Goal: Task Accomplishment & Management: Manage account settings

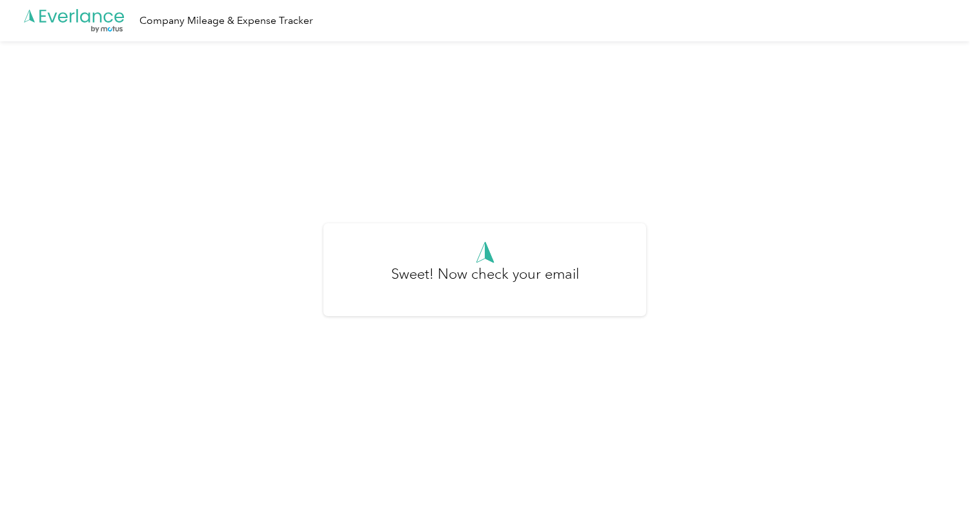
click at [480, 283] on h3 "Sweet! Now check your email" at bounding box center [485, 280] width 188 height 35
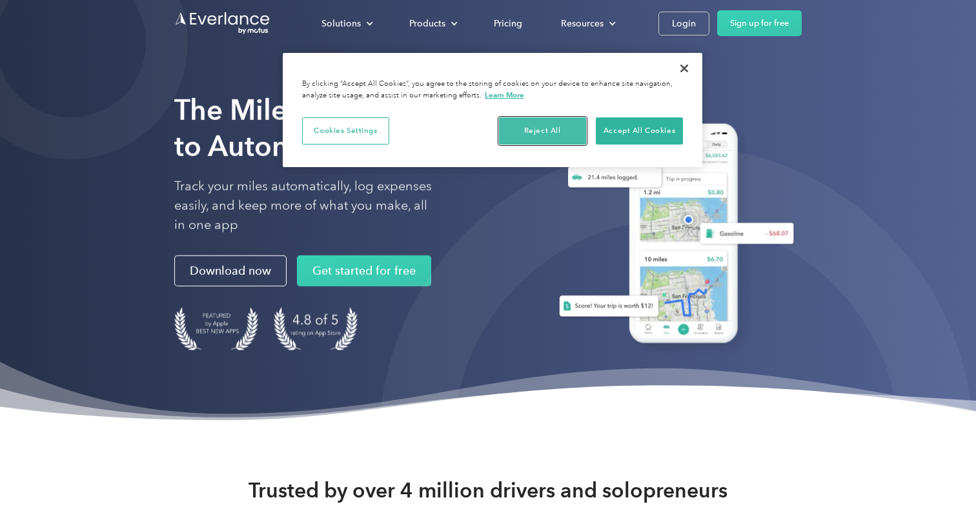
click at [533, 132] on button "Reject All" at bounding box center [542, 131] width 87 height 27
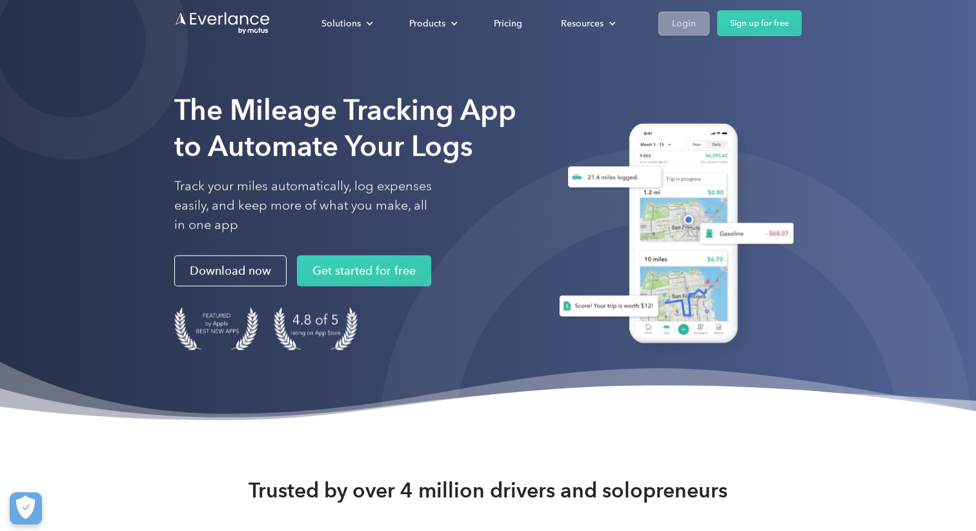
click at [679, 20] on div "Login" at bounding box center [684, 23] width 24 height 16
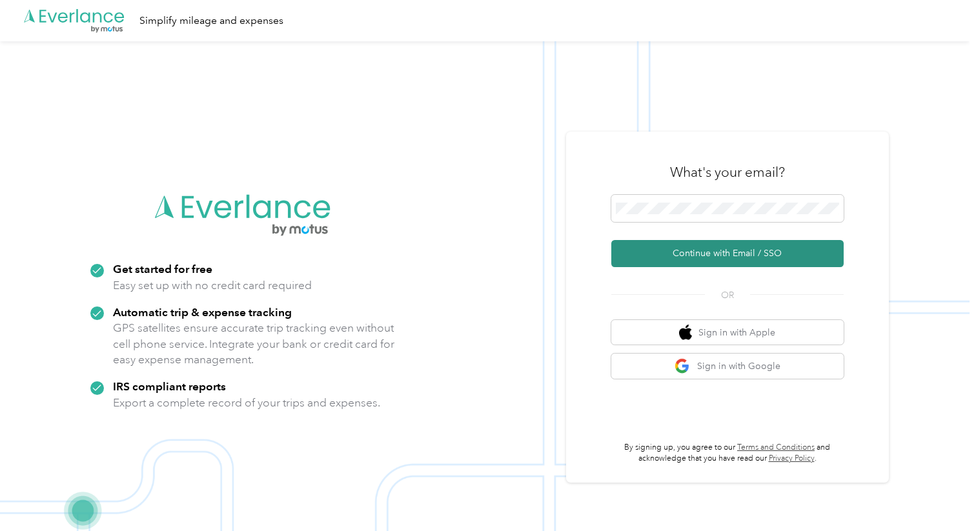
click at [701, 256] on button "Continue with Email / SSO" at bounding box center [727, 253] width 232 height 27
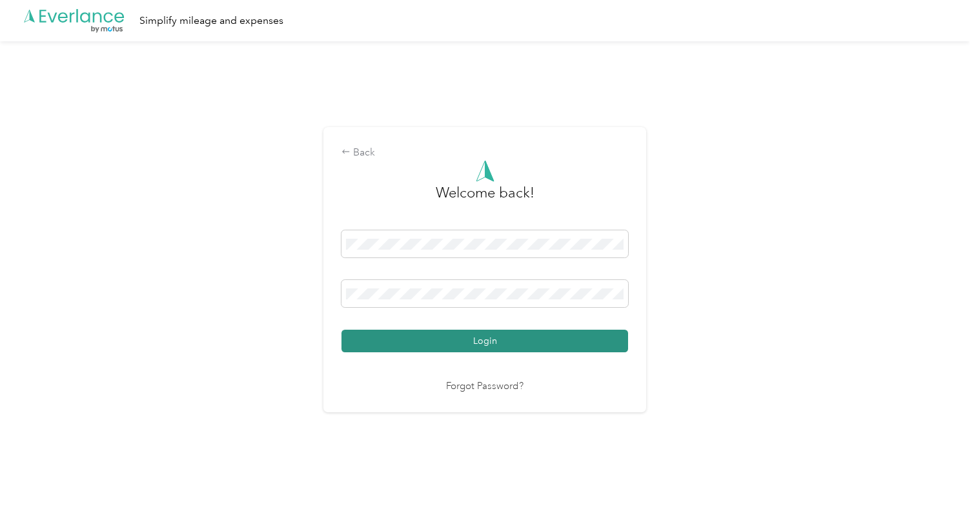
click at [485, 339] on button "Login" at bounding box center [485, 341] width 287 height 23
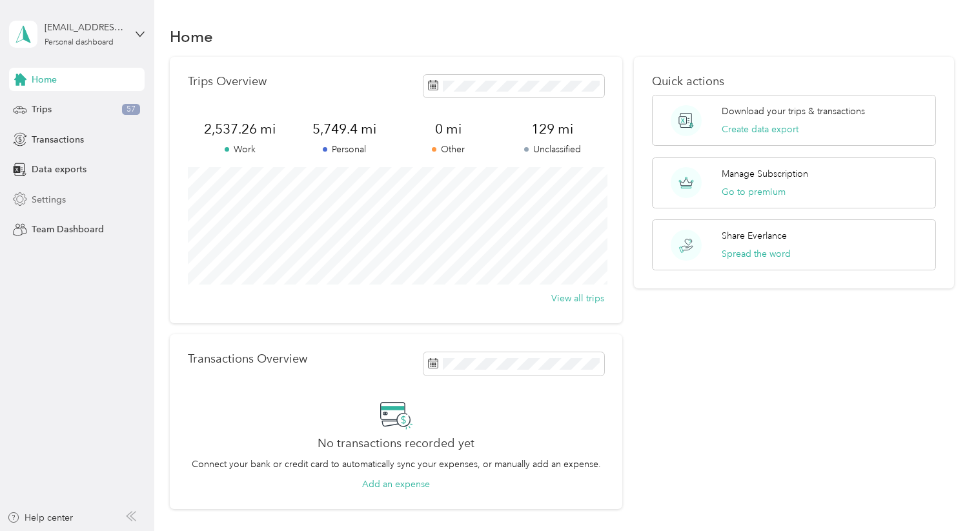
click at [56, 201] on span "Settings" at bounding box center [49, 200] width 34 height 14
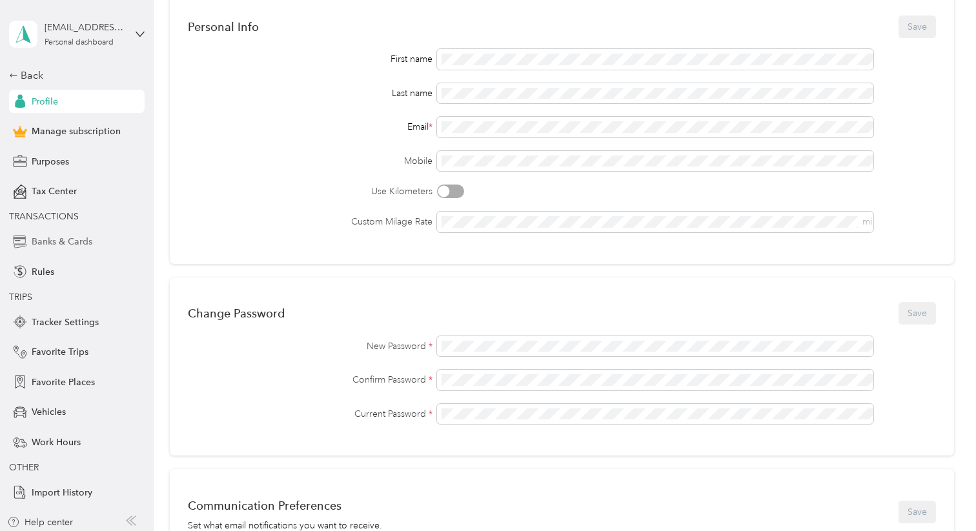
click at [70, 240] on span "Banks & Cards" at bounding box center [62, 242] width 61 height 14
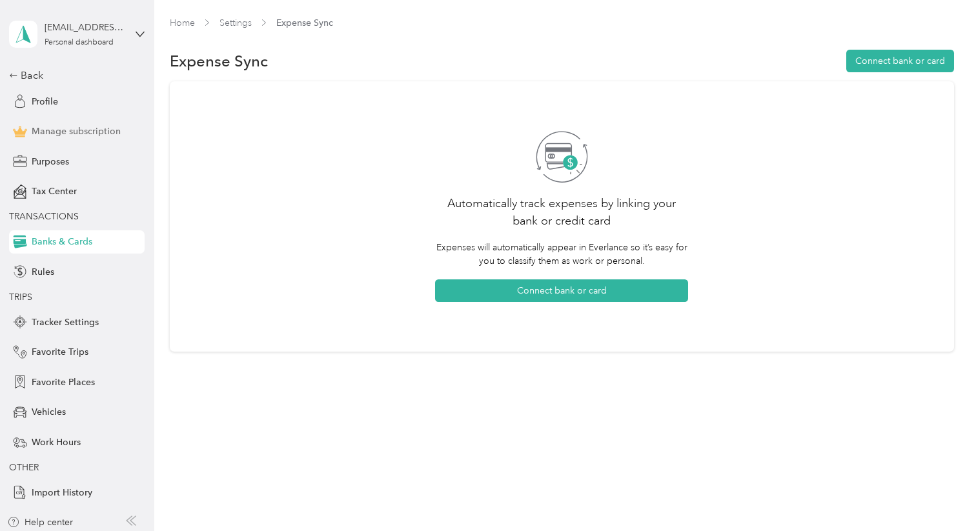
click at [83, 130] on span "Manage subscription" at bounding box center [76, 132] width 89 height 14
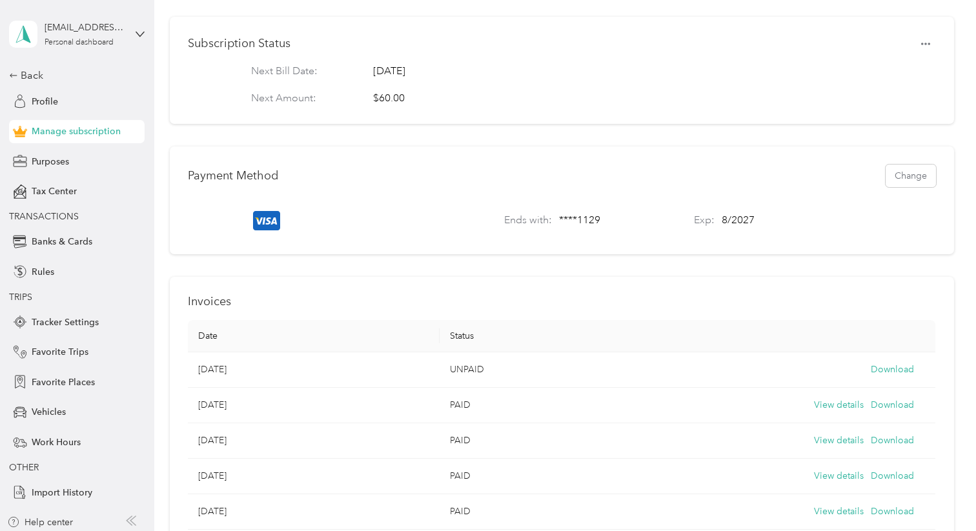
scroll to position [370, 0]
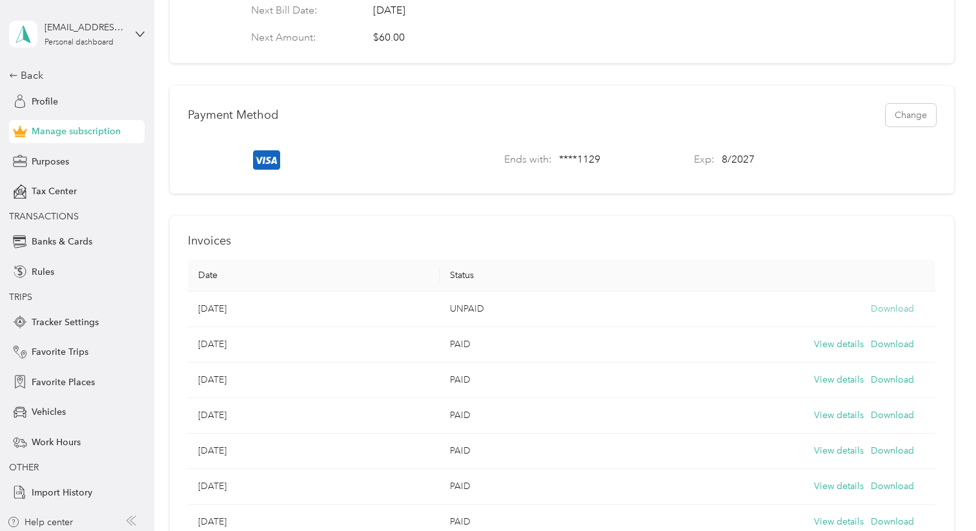
click at [892, 309] on button "Download" at bounding box center [892, 309] width 43 height 14
click at [51, 102] on span "Profile" at bounding box center [45, 102] width 26 height 14
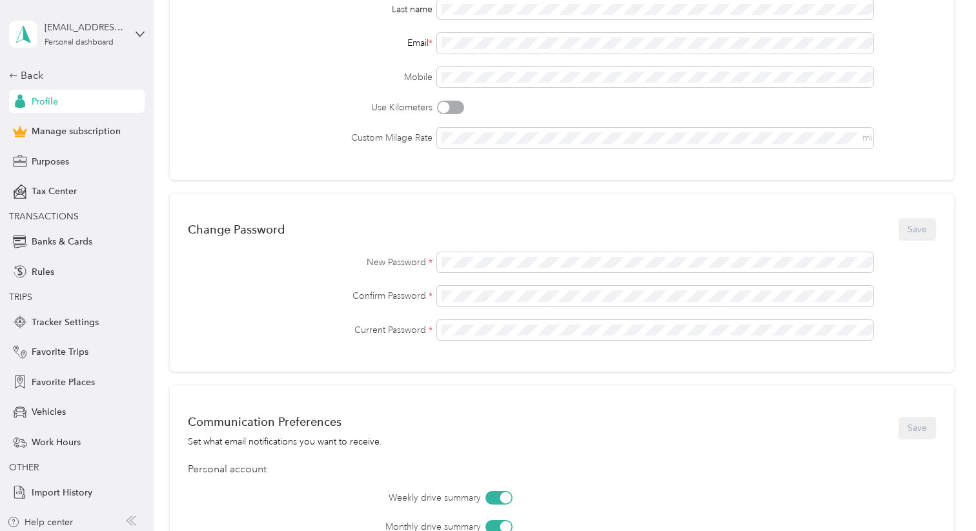
scroll to position [213, 0]
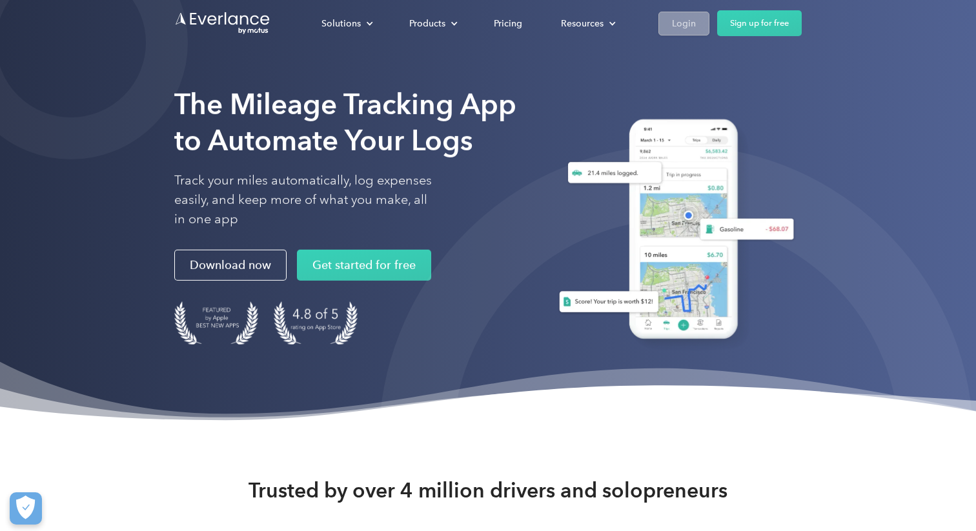
click at [677, 24] on div "Login" at bounding box center [684, 23] width 24 height 16
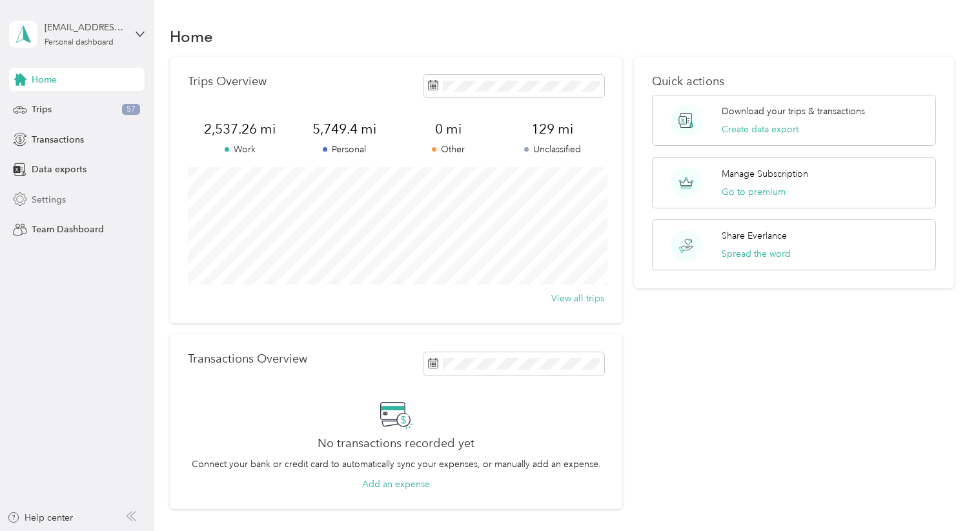
click at [62, 198] on span "Settings" at bounding box center [49, 200] width 34 height 14
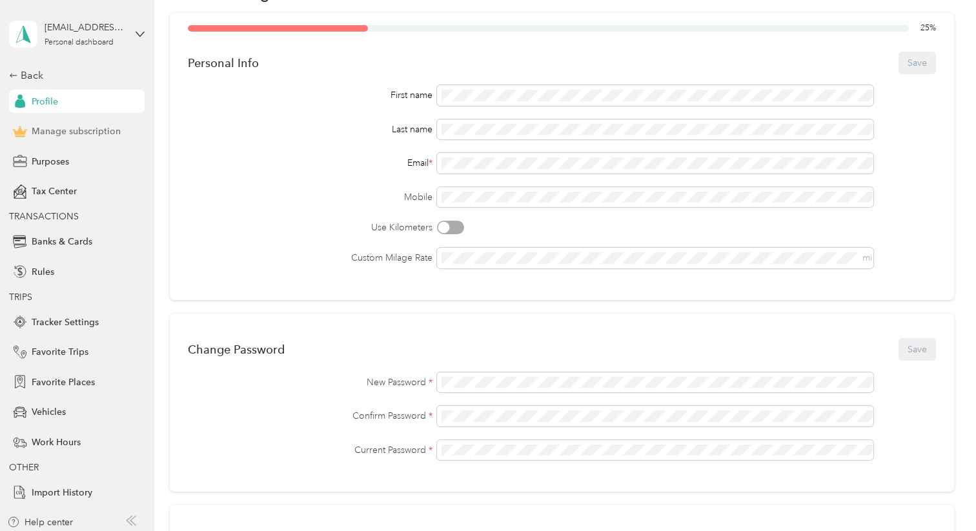
click at [70, 127] on span "Manage subscription" at bounding box center [76, 132] width 89 height 14
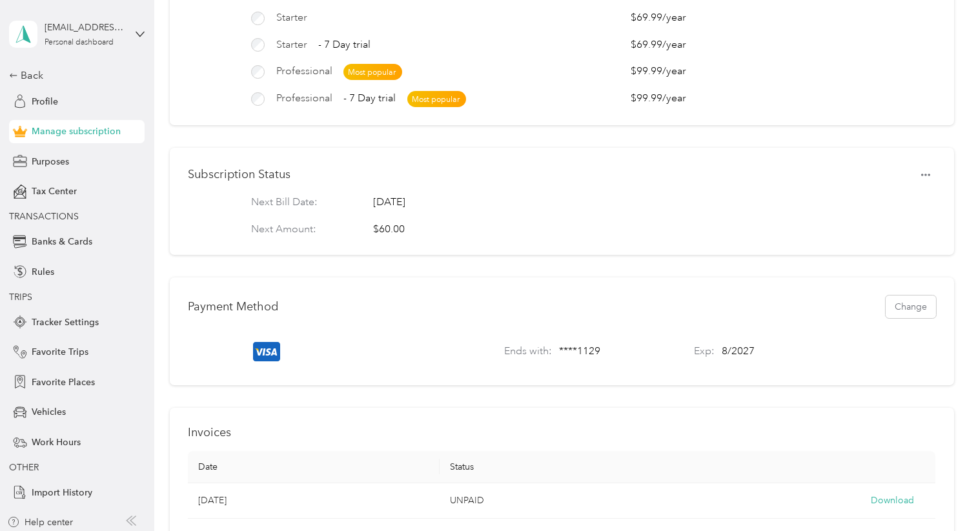
scroll to position [184, 0]
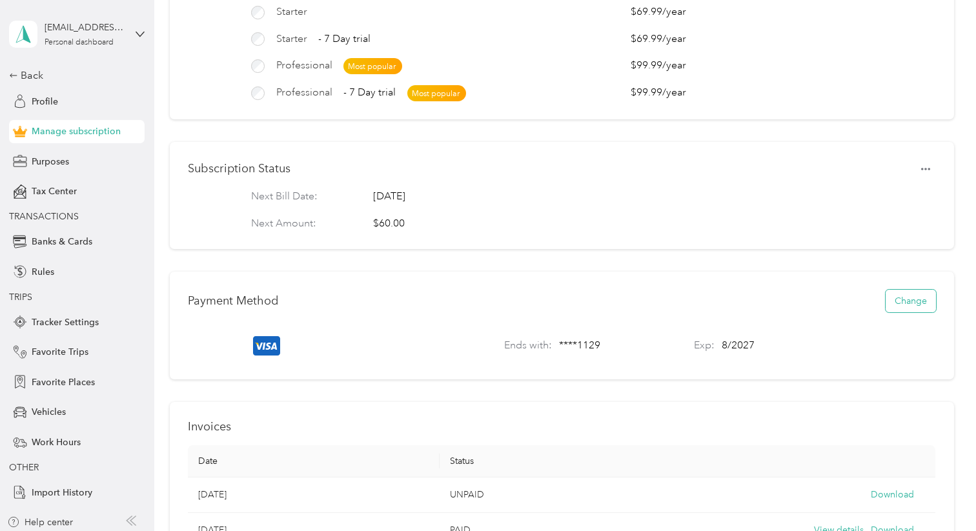
click at [906, 302] on button "Change" at bounding box center [911, 301] width 50 height 23
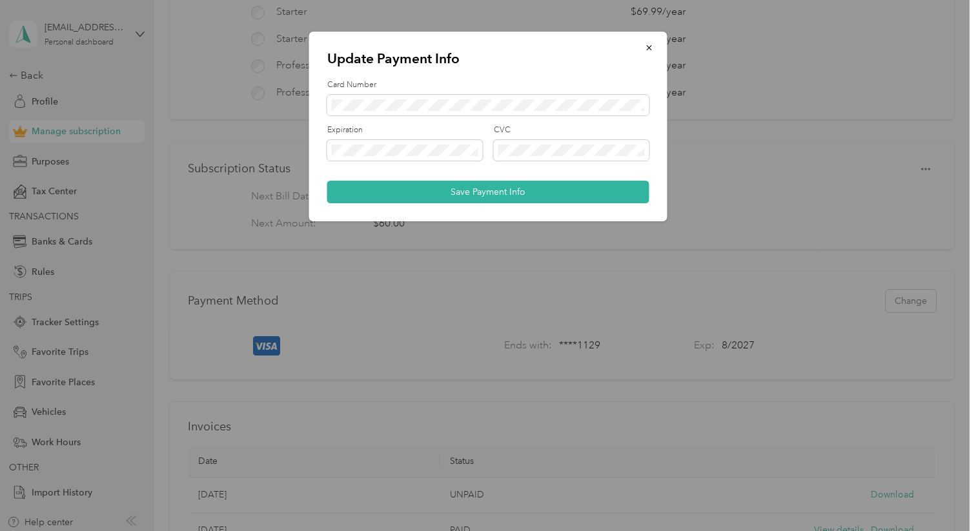
scroll to position [0, 0]
drag, startPoint x: 555, startPoint y: 231, endPoint x: 475, endPoint y: 294, distance: 101.1
click at [475, 294] on div at bounding box center [488, 265] width 976 height 531
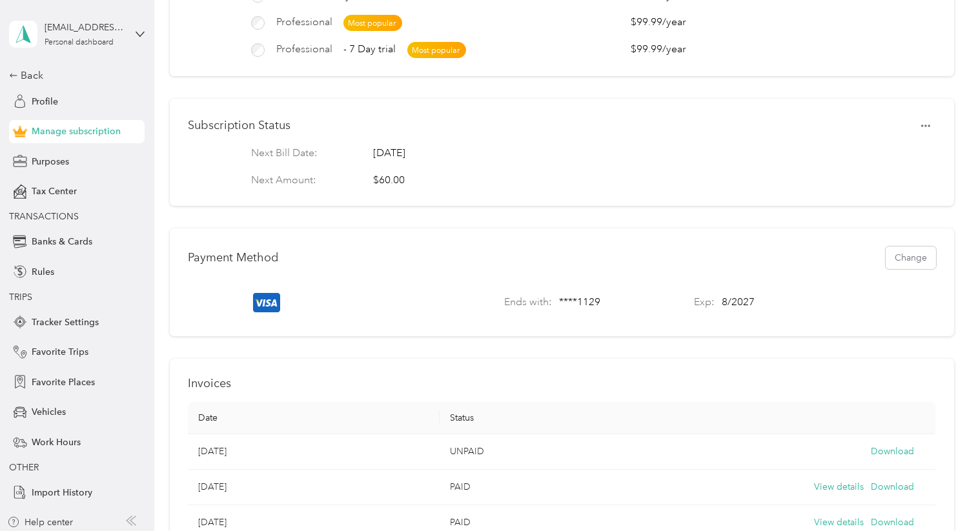
scroll to position [232, 0]
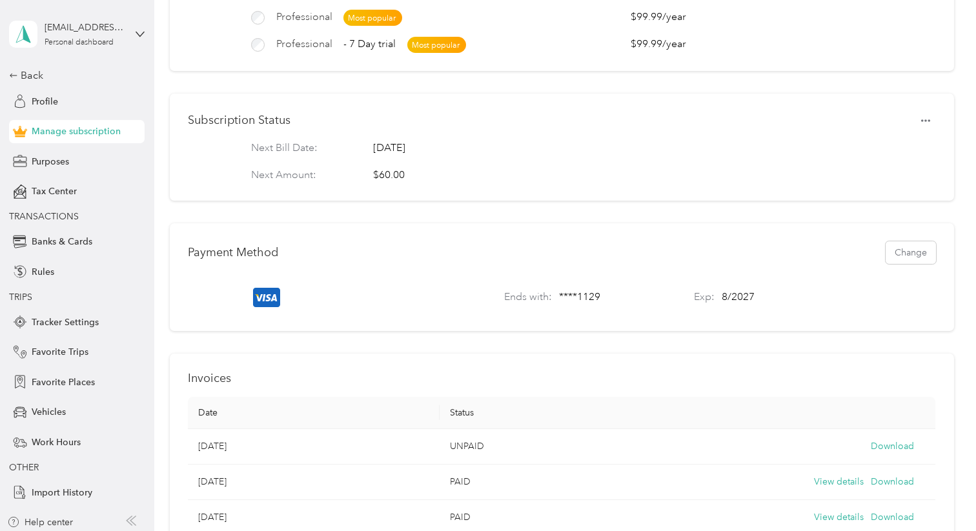
click at [810, 255] on div "Payment Method Change" at bounding box center [562, 252] width 748 height 23
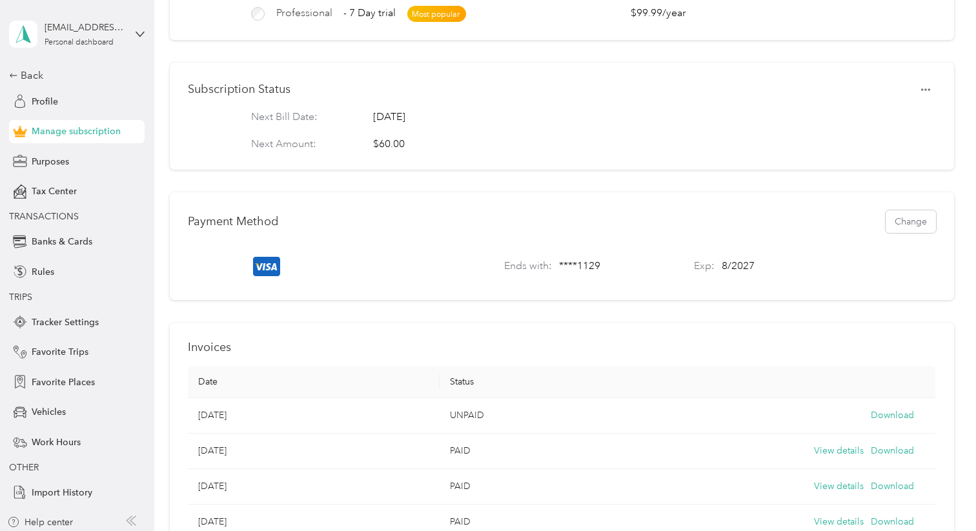
scroll to position [256, 0]
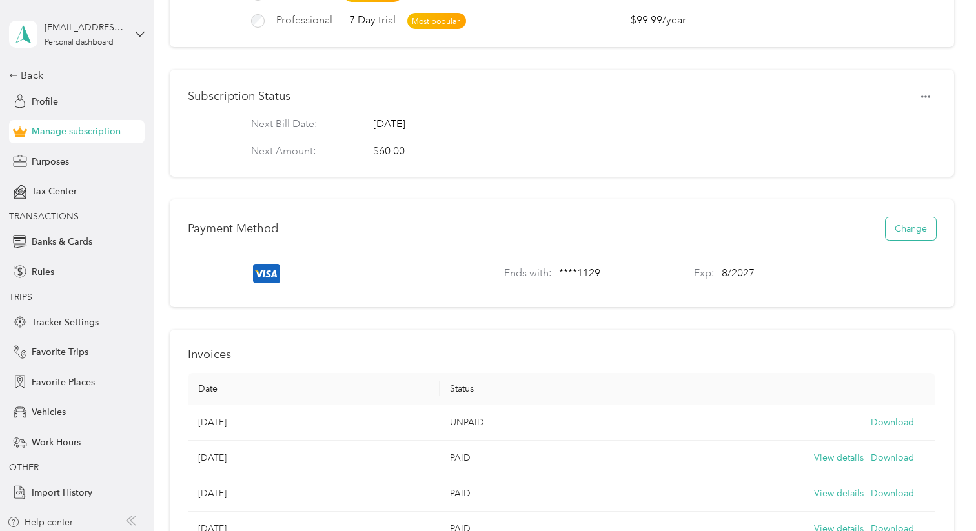
click at [920, 227] on button "Change" at bounding box center [911, 229] width 50 height 23
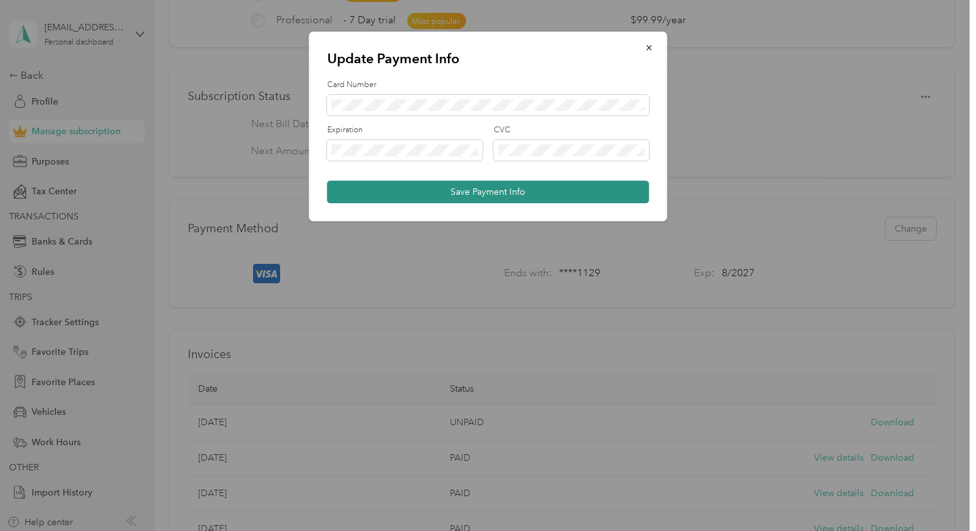
scroll to position [0, 0]
drag, startPoint x: 500, startPoint y: 171, endPoint x: 473, endPoint y: 198, distance: 38.4
click at [473, 198] on button "Save Payment Info" at bounding box center [488, 192] width 322 height 23
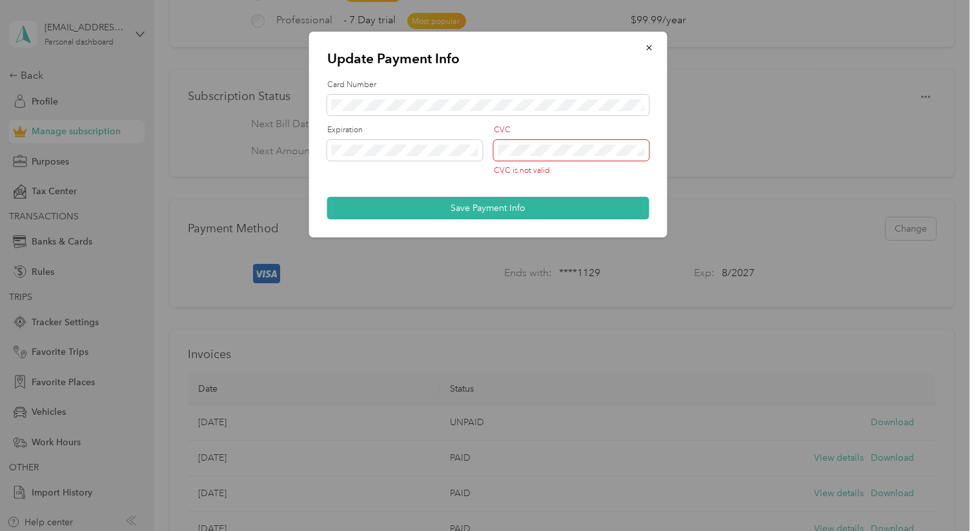
click at [523, 141] on span at bounding box center [572, 150] width 156 height 21
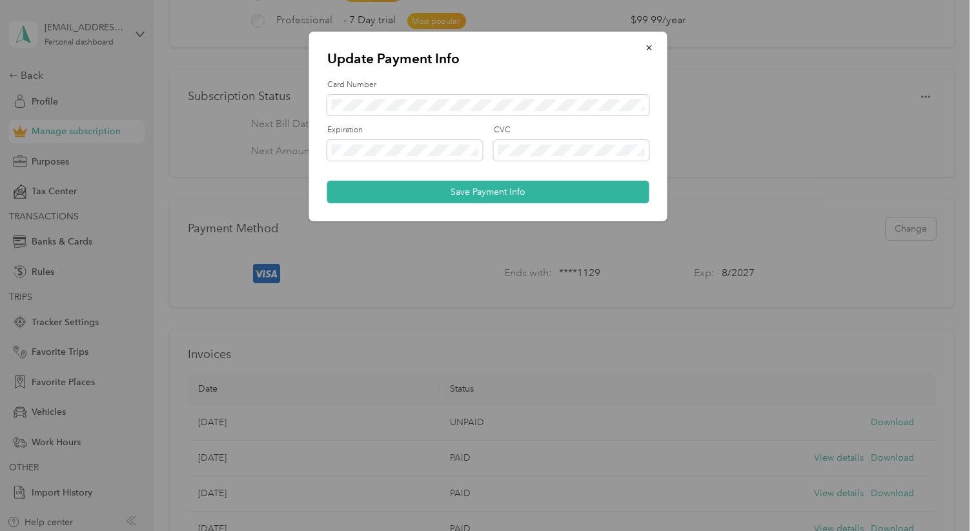
drag, startPoint x: 497, startPoint y: 172, endPoint x: 471, endPoint y: 193, distance: 33.6
click at [471, 193] on form "Card Number Expiration CVC Save Payment Info" at bounding box center [488, 141] width 322 height 125
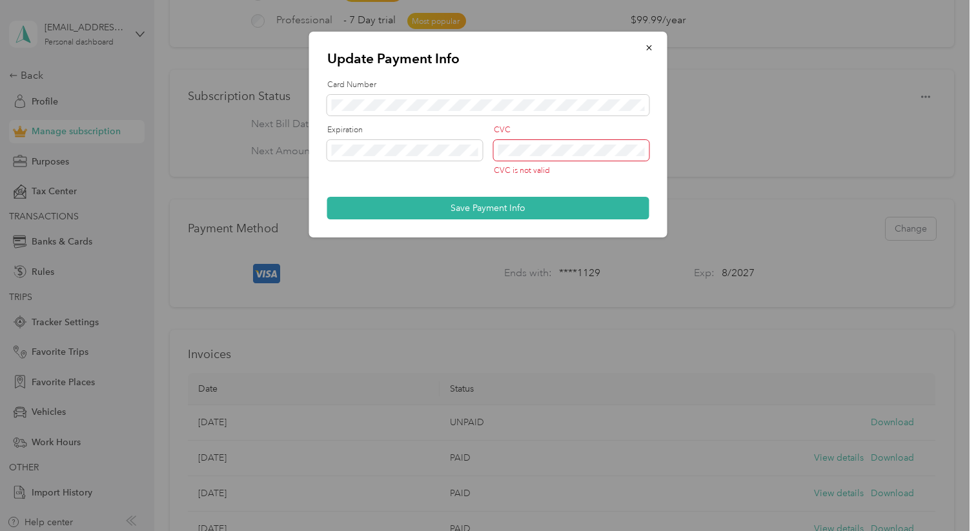
click at [497, 148] on span at bounding box center [572, 150] width 156 height 21
click at [489, 144] on div "Expiration CVC CVC is not valid" at bounding box center [488, 155] width 322 height 61
click at [650, 121] on div "Update Payment Info Card Number Expiration CVC CVC is not valid Save Payment In…" at bounding box center [488, 135] width 358 height 206
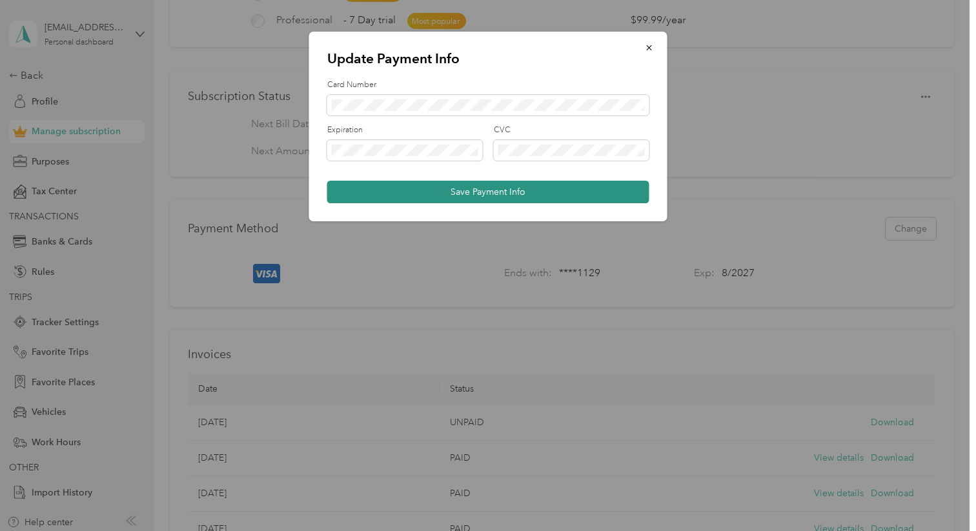
click at [491, 195] on button "Save Payment Info" at bounding box center [488, 192] width 322 height 23
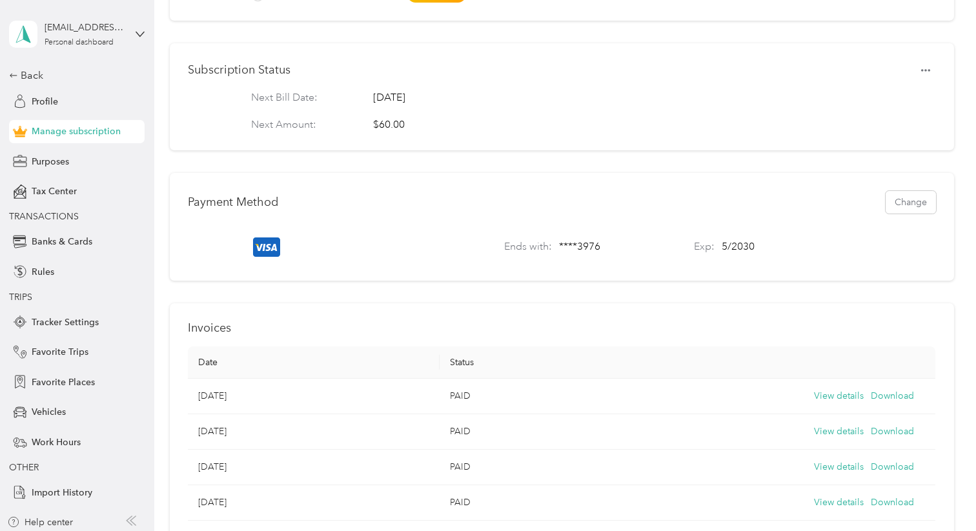
scroll to position [306, 0]
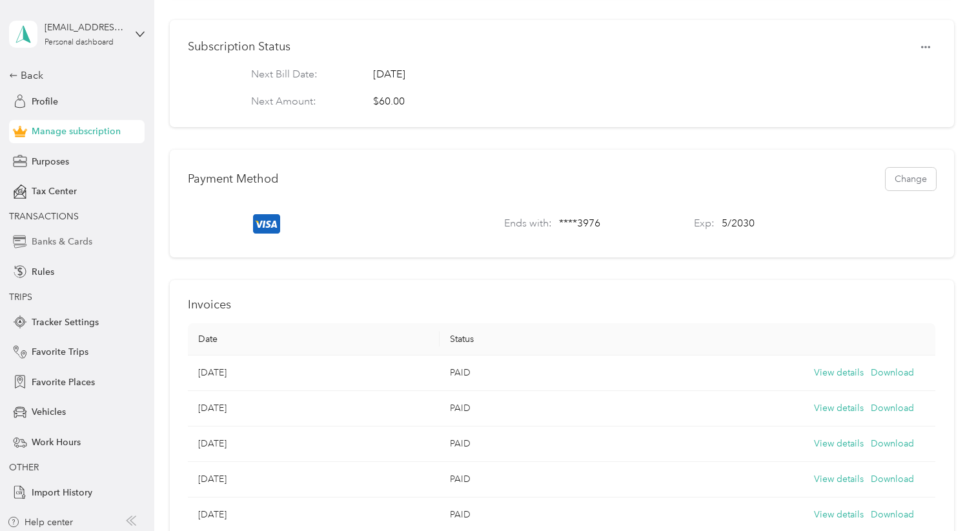
click at [86, 243] on span "Banks & Cards" at bounding box center [62, 242] width 61 height 14
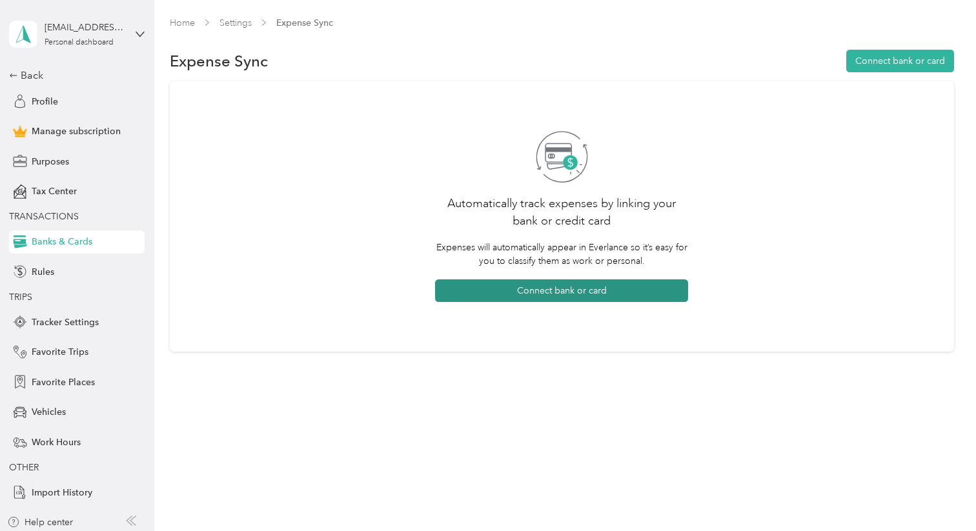
click at [559, 289] on button "Connect bank or card" at bounding box center [561, 291] width 253 height 23
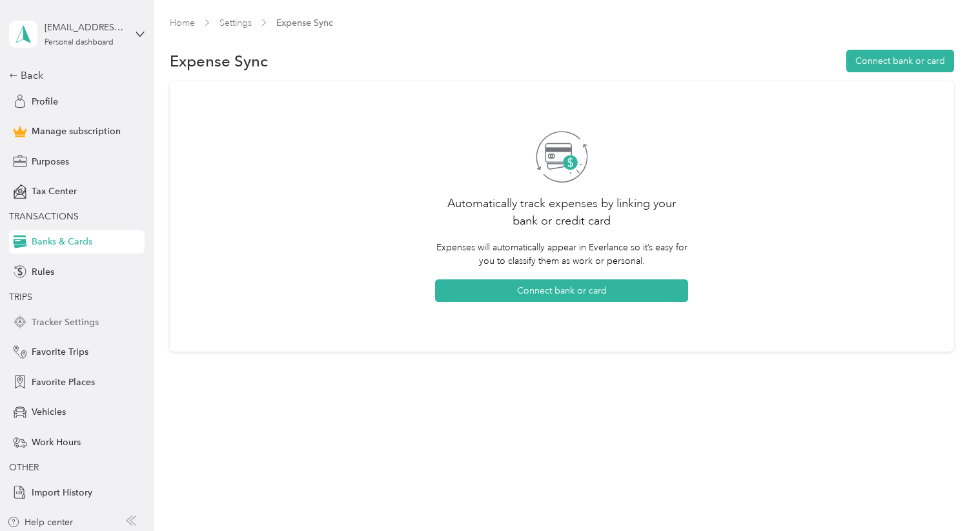
scroll to position [5, 0]
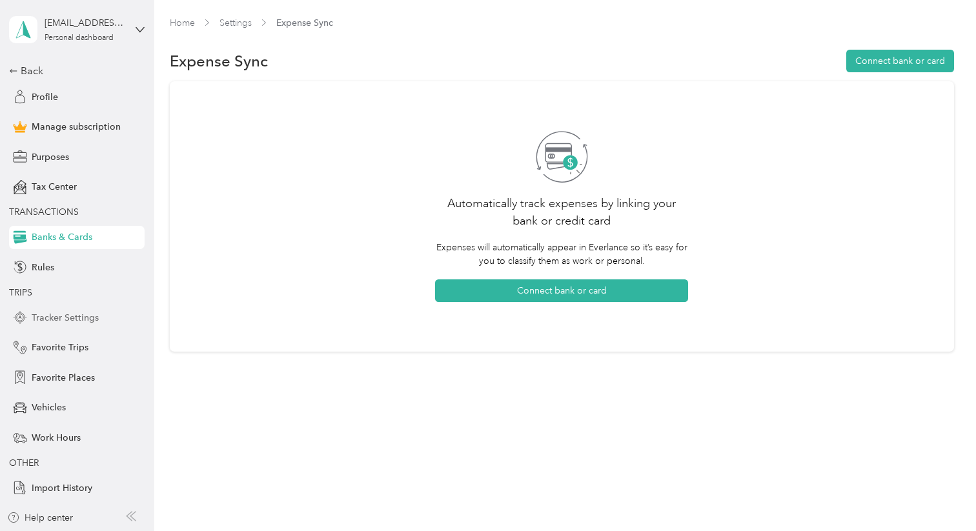
click at [88, 313] on span "Tracker Settings" at bounding box center [65, 318] width 67 height 14
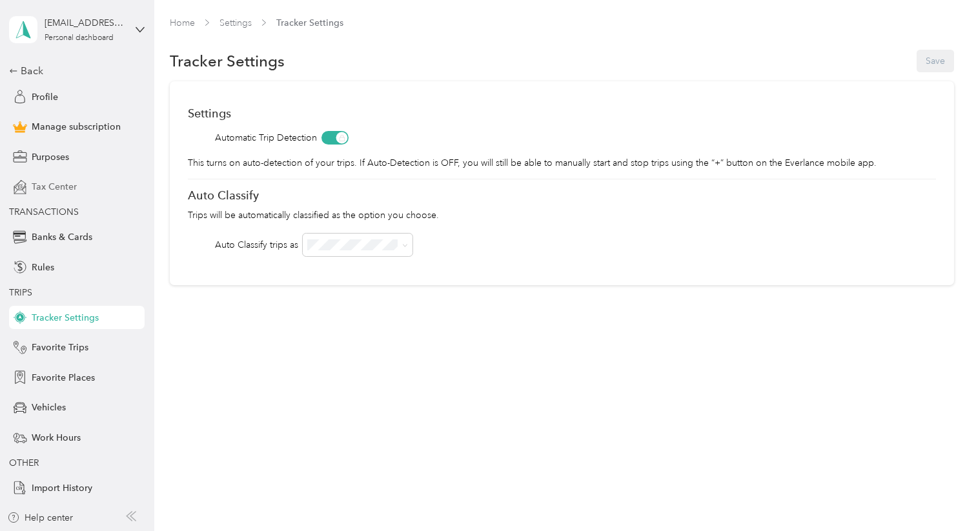
click at [67, 188] on span "Tax Center" at bounding box center [54, 187] width 45 height 14
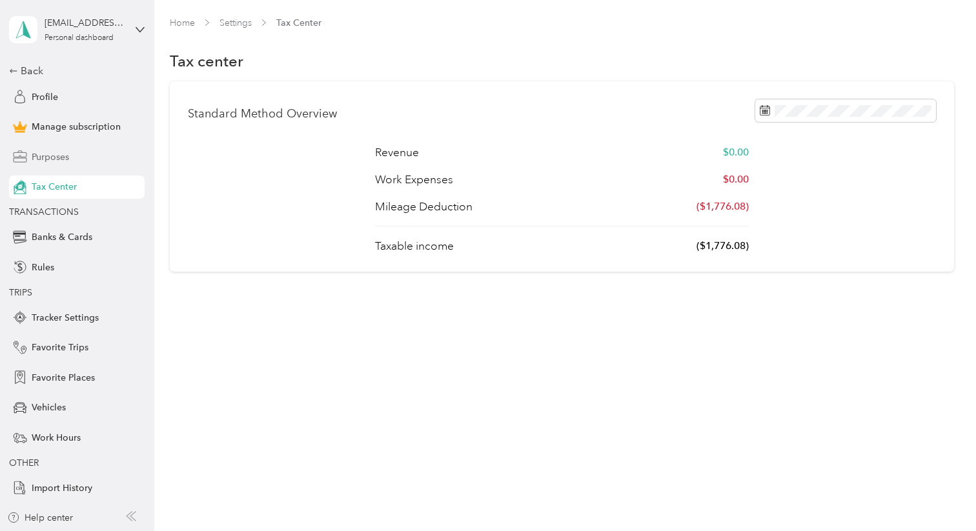
click at [62, 156] on span "Purposes" at bounding box center [50, 157] width 37 height 14
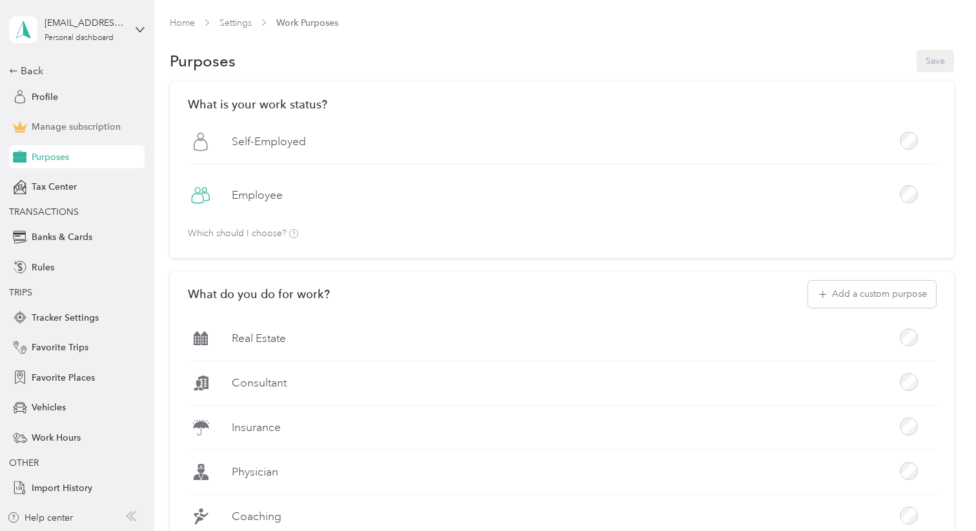
click at [96, 126] on span "Manage subscription" at bounding box center [76, 127] width 89 height 14
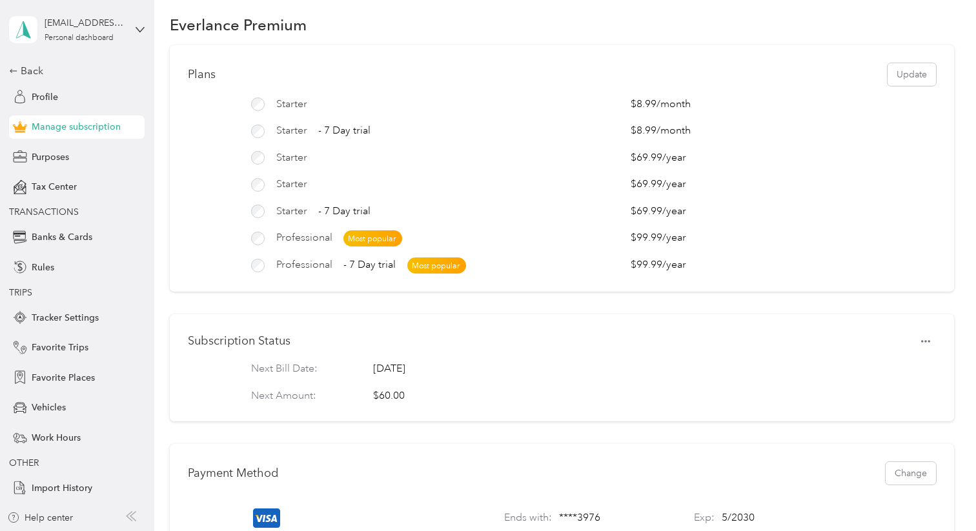
scroll to position [10, 0]
click at [50, 150] on span "Purposes" at bounding box center [50, 157] width 37 height 14
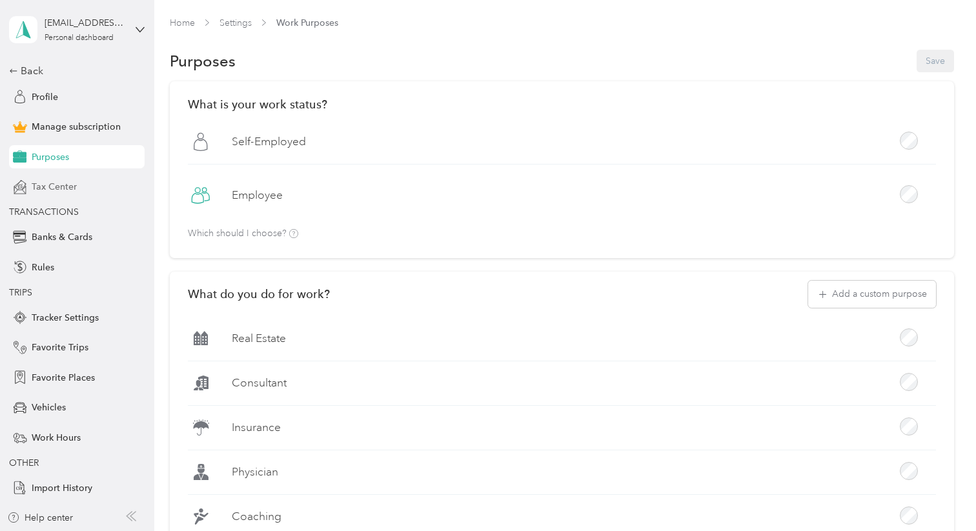
click at [71, 182] on span "Tax Center" at bounding box center [54, 187] width 45 height 14
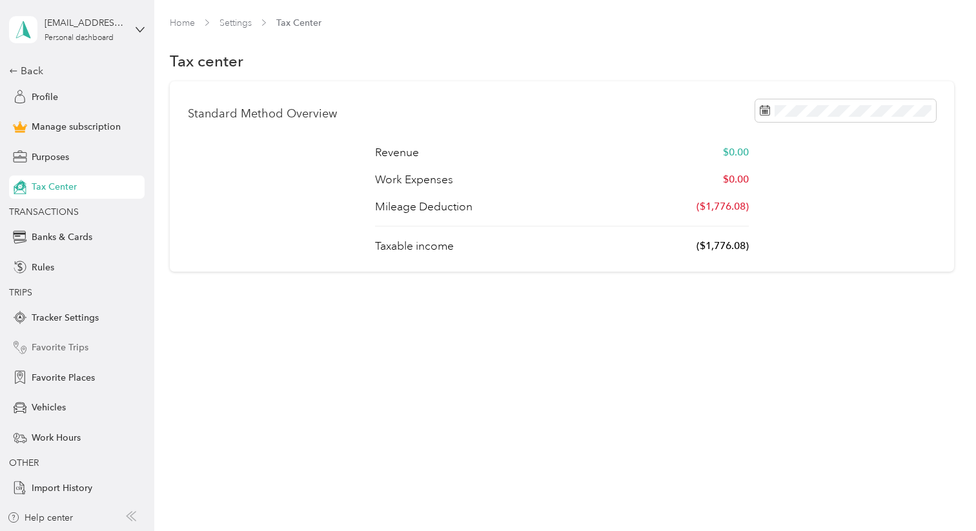
click at [77, 345] on span "Favorite Trips" at bounding box center [60, 348] width 57 height 14
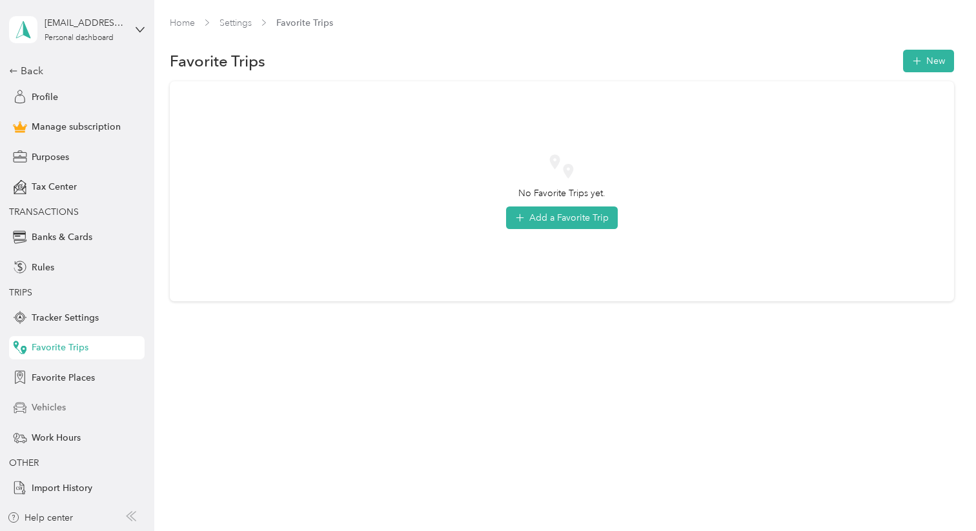
click at [65, 409] on span "Vehicles" at bounding box center [49, 408] width 34 height 14
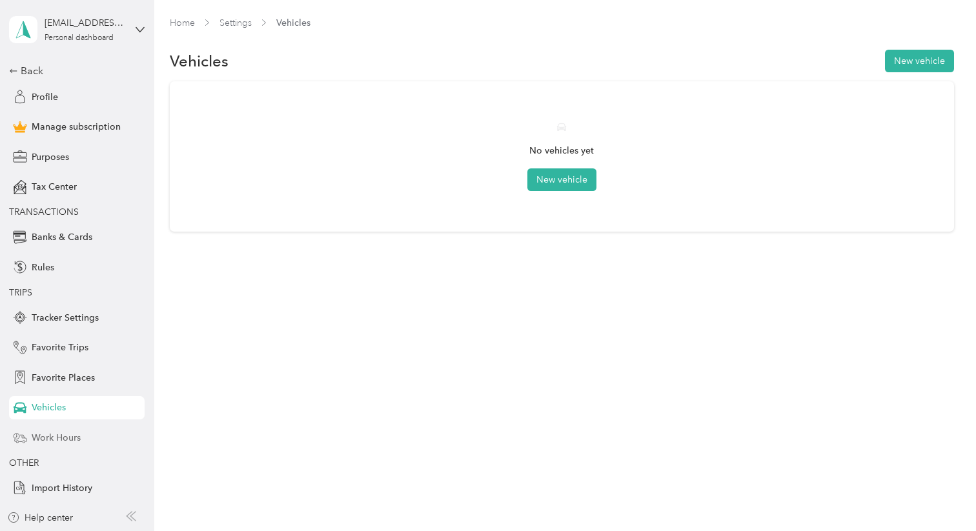
click at [72, 440] on span "Work Hours" at bounding box center [56, 438] width 49 height 14
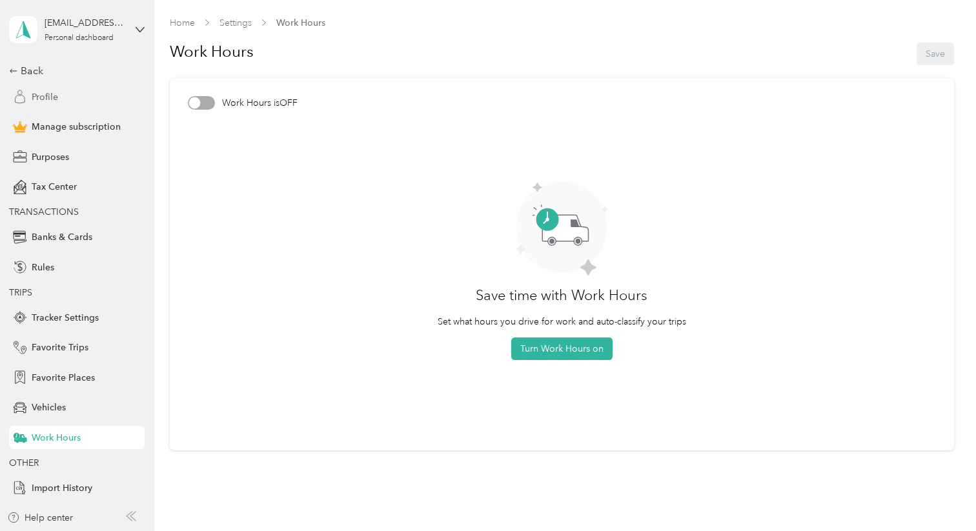
click at [45, 94] on span "Profile" at bounding box center [45, 97] width 26 height 14
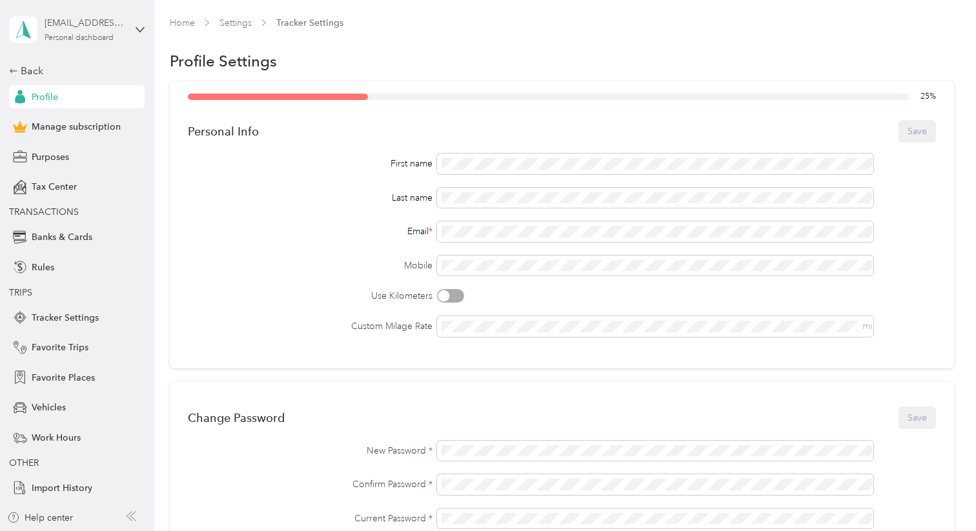
click at [76, 36] on div "Personal dashboard" at bounding box center [79, 38] width 69 height 8
click at [116, 167] on div "Purposes" at bounding box center [77, 156] width 136 height 23
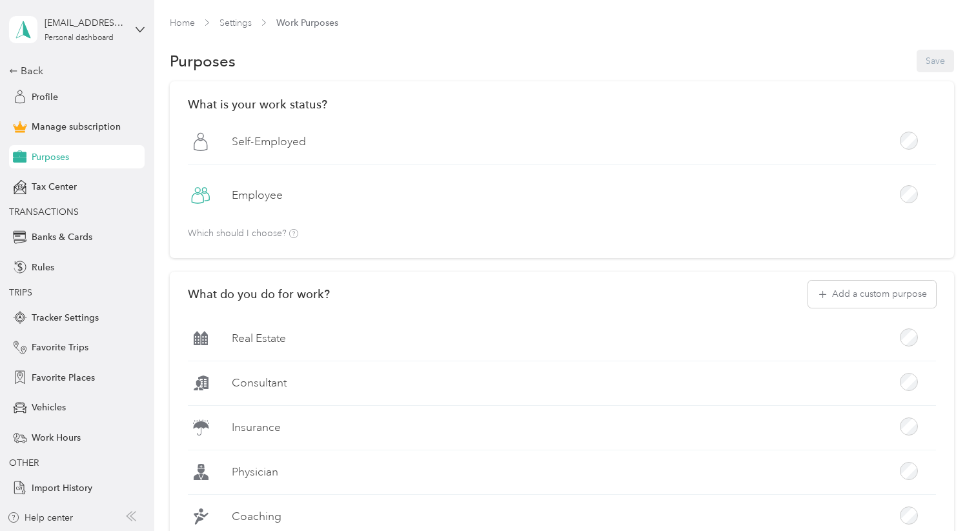
click at [61, 151] on span "Purposes" at bounding box center [50, 157] width 37 height 14
click at [40, 185] on span "Tax Center" at bounding box center [54, 187] width 45 height 14
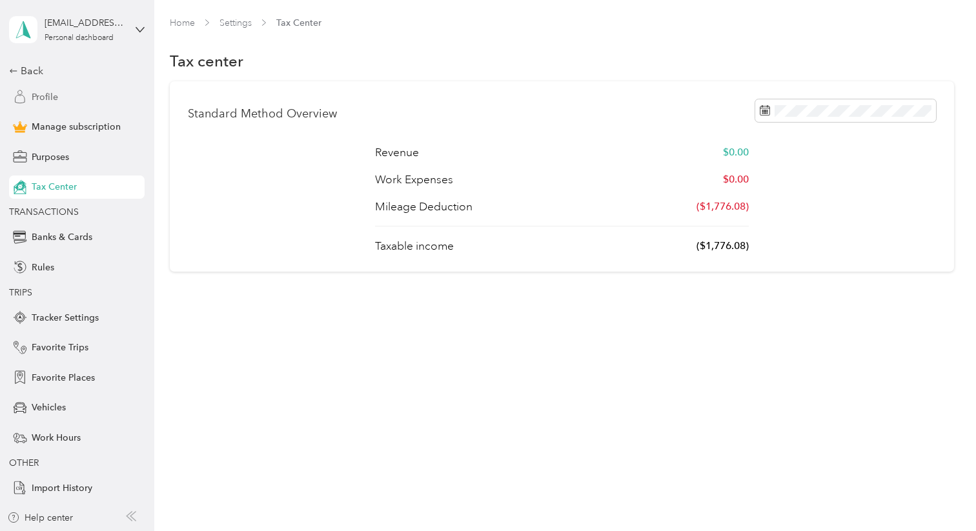
click at [54, 93] on span "Profile" at bounding box center [45, 97] width 26 height 14
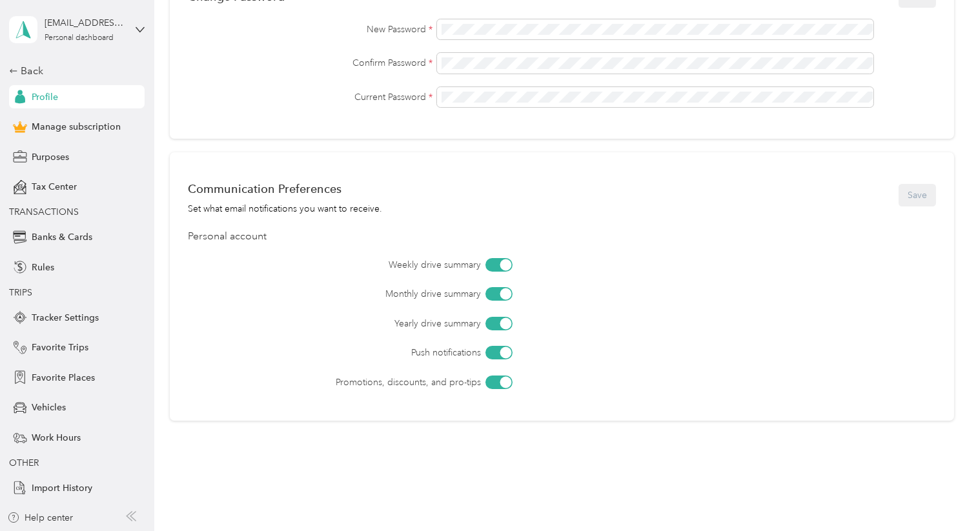
scroll to position [458, 0]
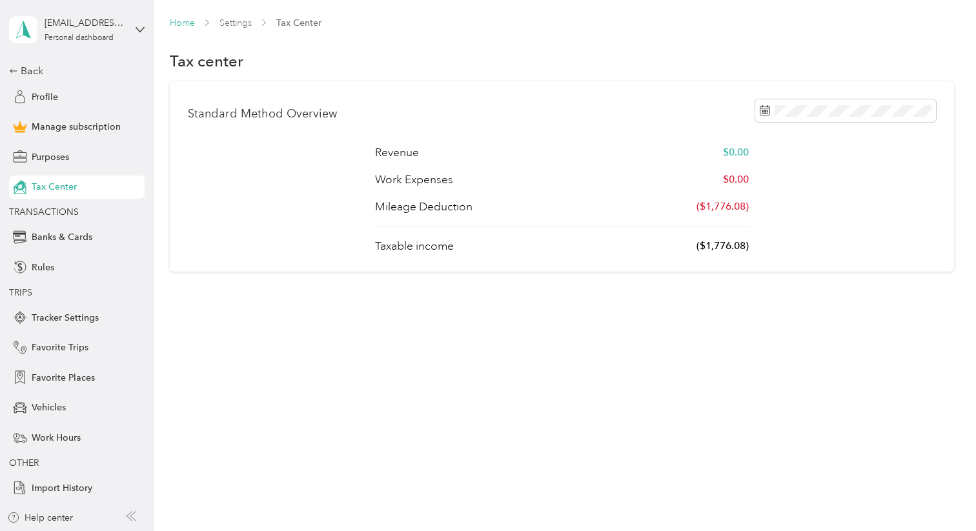
click at [179, 21] on link "Home" at bounding box center [182, 22] width 25 height 11
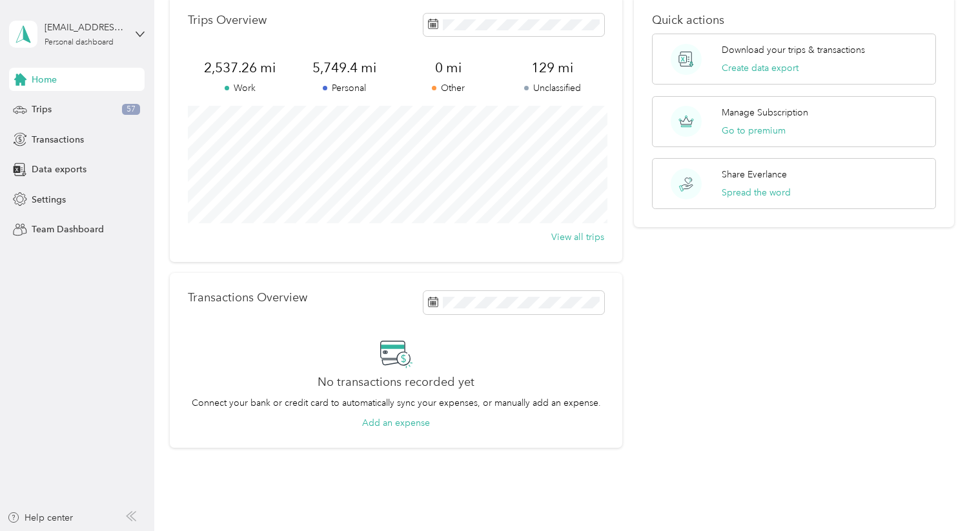
scroll to position [48, 0]
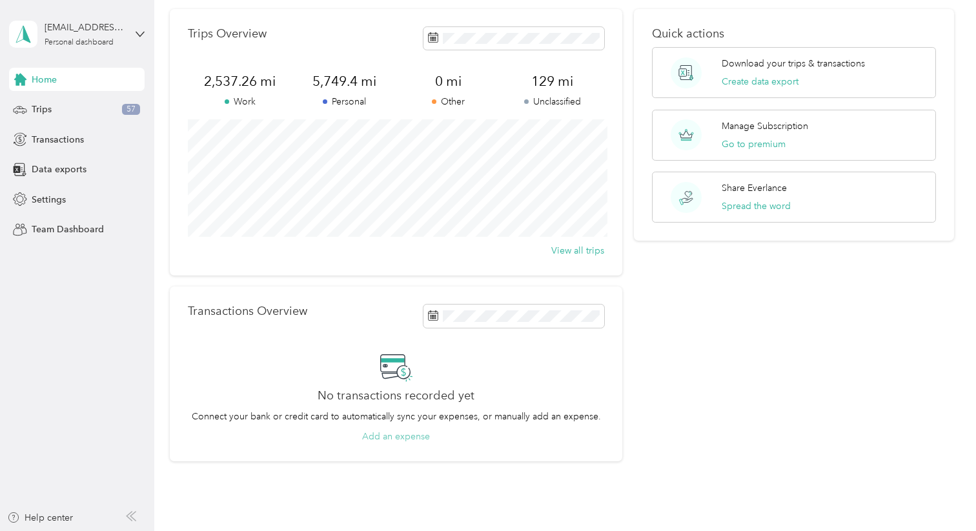
click at [398, 436] on button "Add an expense" at bounding box center [396, 437] width 68 height 14
